Goal: Task Accomplishment & Management: Use online tool/utility

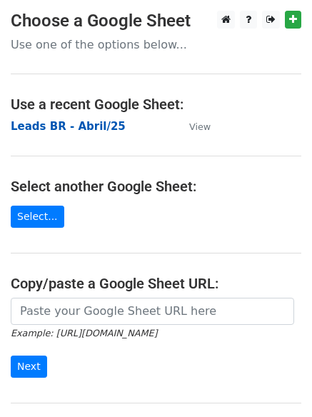
click at [86, 123] on strong "Leads BR - Abril/25" at bounding box center [68, 126] width 115 height 13
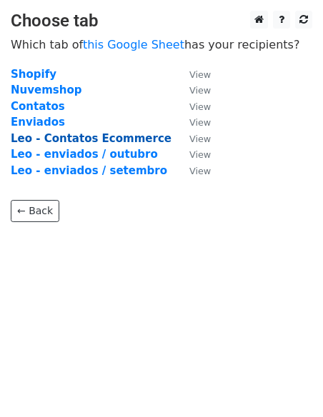
click at [128, 138] on strong "Leo - Contatos Ecommerce" at bounding box center [91, 138] width 161 height 13
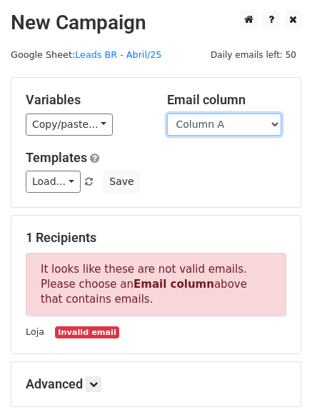
click at [223, 121] on select "Column A Column B Column C Column D Column E Column F" at bounding box center [224, 124] width 114 height 22
click at [167, 113] on select "Column A Column B Column C Column D Column E Column F" at bounding box center [224, 124] width 114 height 22
click at [218, 125] on select "Column A Column B Column C Column D Column E Column F" at bounding box center [224, 124] width 114 height 22
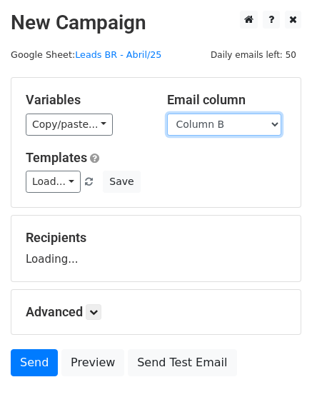
select select "Column A"
click at [167, 113] on select "Column A Column B Column C Column D Column E Column F" at bounding box center [224, 124] width 114 height 22
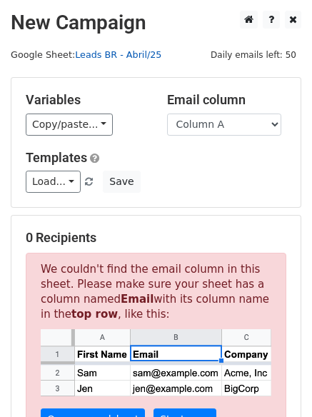
click at [120, 54] on link "Leads BR - Abril/25" at bounding box center [118, 54] width 86 height 11
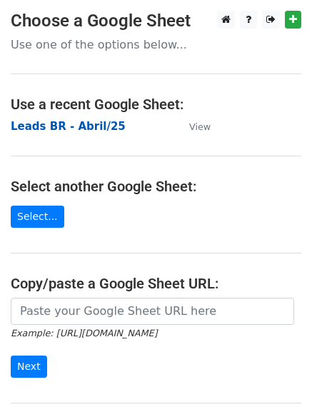
click at [92, 127] on strong "Leads BR - Abril/25" at bounding box center [68, 126] width 115 height 13
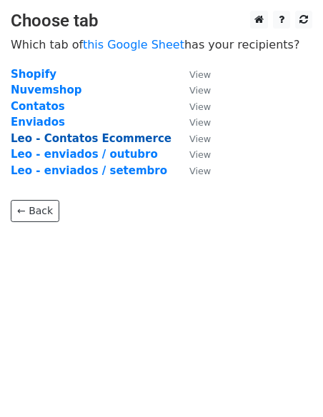
click at [123, 136] on strong "Leo - Contatos Ecommerce" at bounding box center [91, 138] width 161 height 13
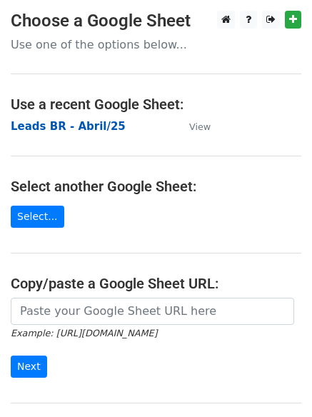
click at [93, 127] on strong "Leads BR - Abril/25" at bounding box center [68, 126] width 115 height 13
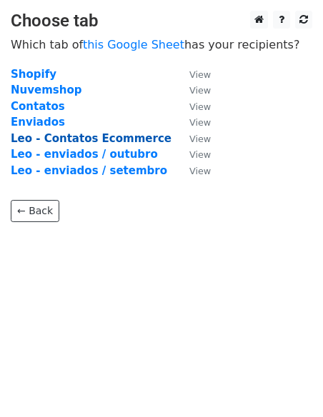
click at [127, 138] on strong "Leo - Contatos Ecommerce" at bounding box center [91, 138] width 161 height 13
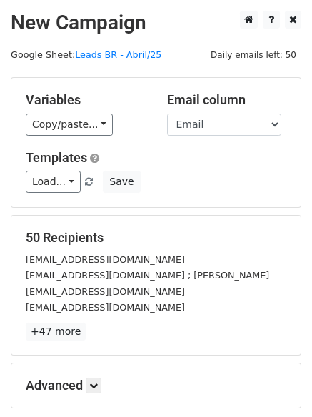
scroll to position [71, 0]
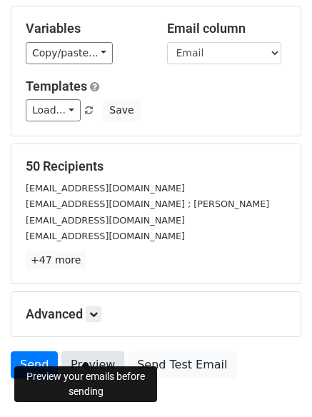
click at [88, 351] on link "Preview" at bounding box center [92, 364] width 63 height 27
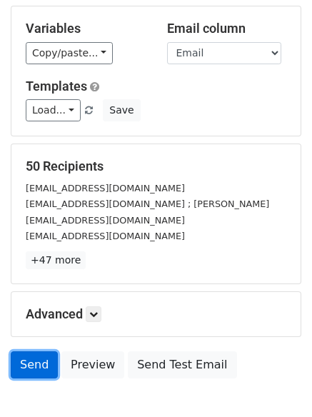
click at [30, 351] on link "Send" at bounding box center [34, 364] width 47 height 27
